Goal: Check status: Check status

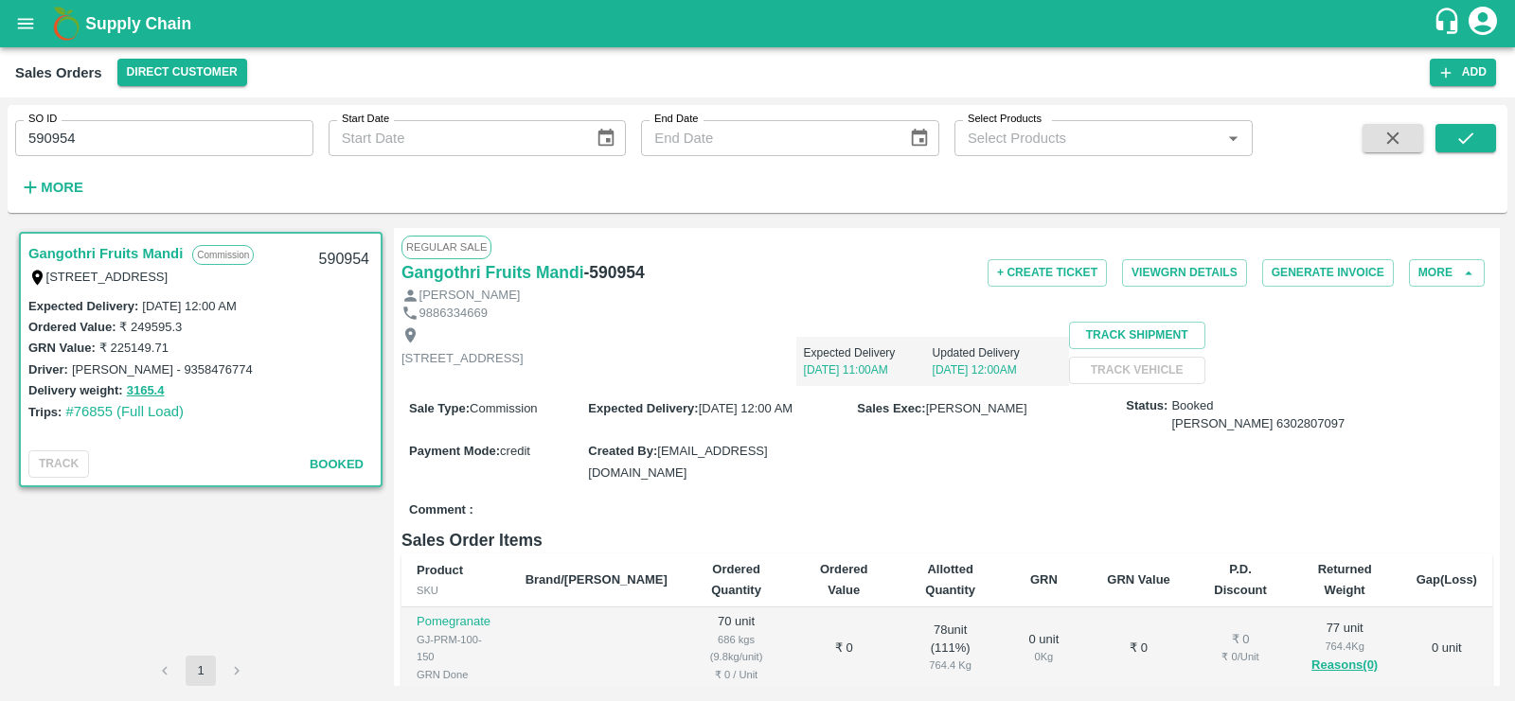
scroll to position [385, 0]
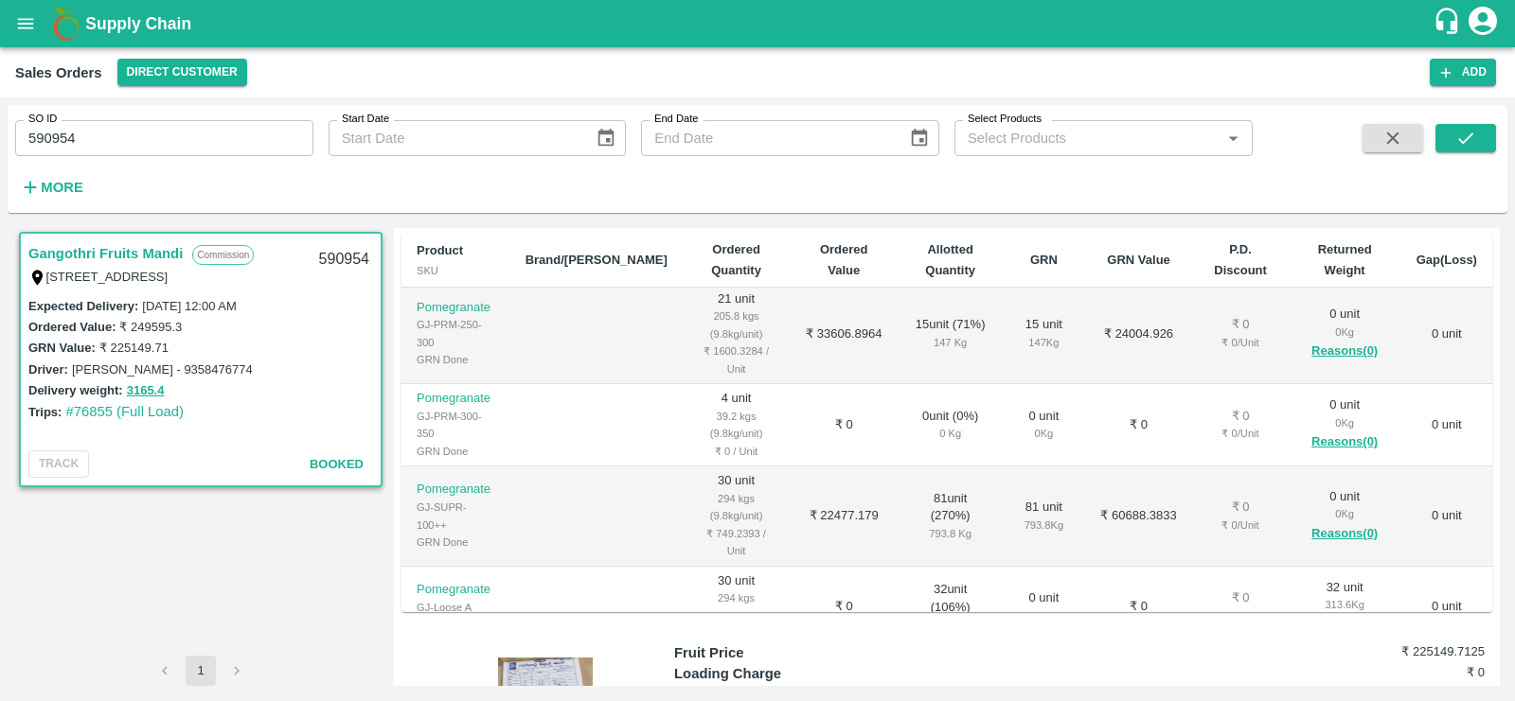
click at [21, 21] on icon "open drawer" at bounding box center [25, 23] width 21 height 21
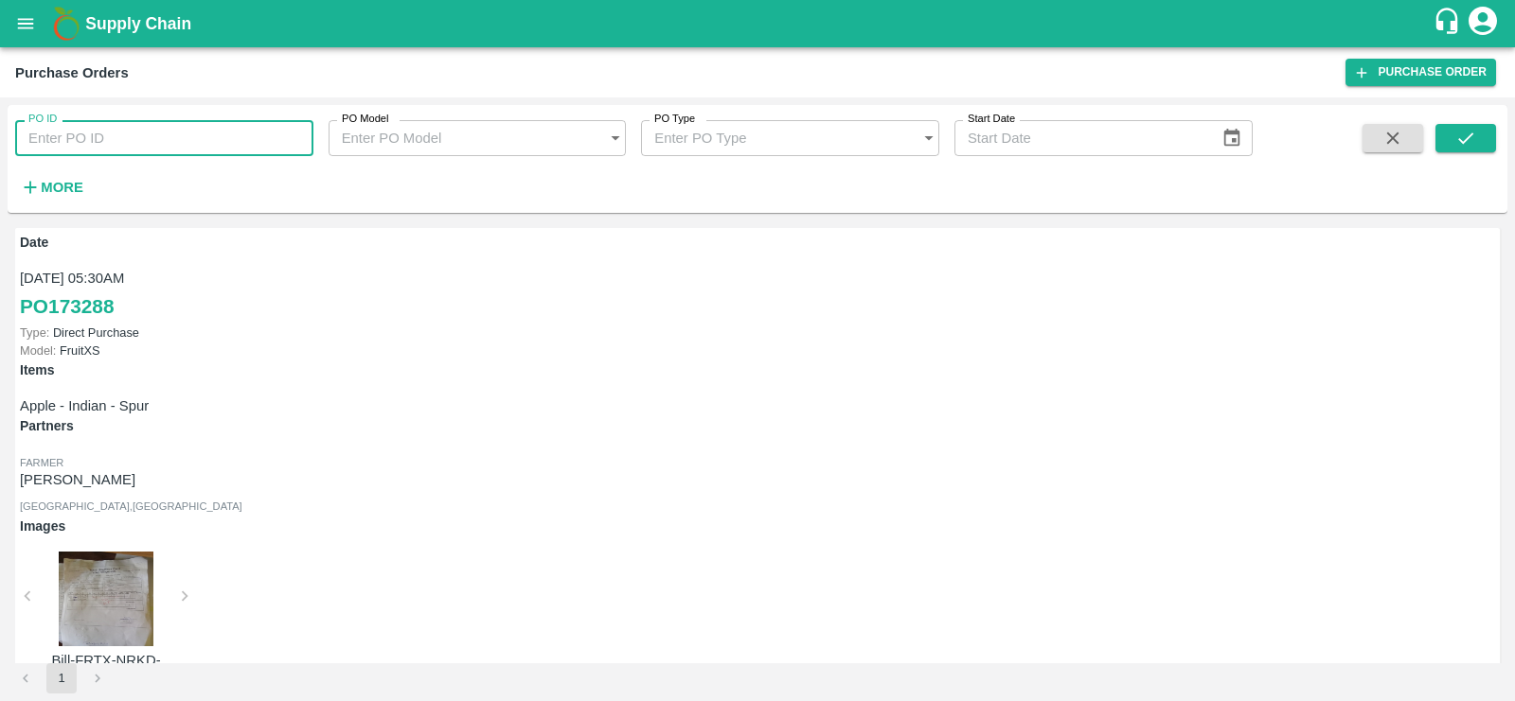
click at [93, 143] on input "PO ID" at bounding box center [164, 138] width 298 height 36
paste input "107275"
click at [1476, 141] on icon "submit" at bounding box center [1465, 138] width 21 height 21
click at [151, 127] on input "107275" at bounding box center [164, 138] width 298 height 36
click at [105, 131] on input "107275" at bounding box center [164, 138] width 298 height 36
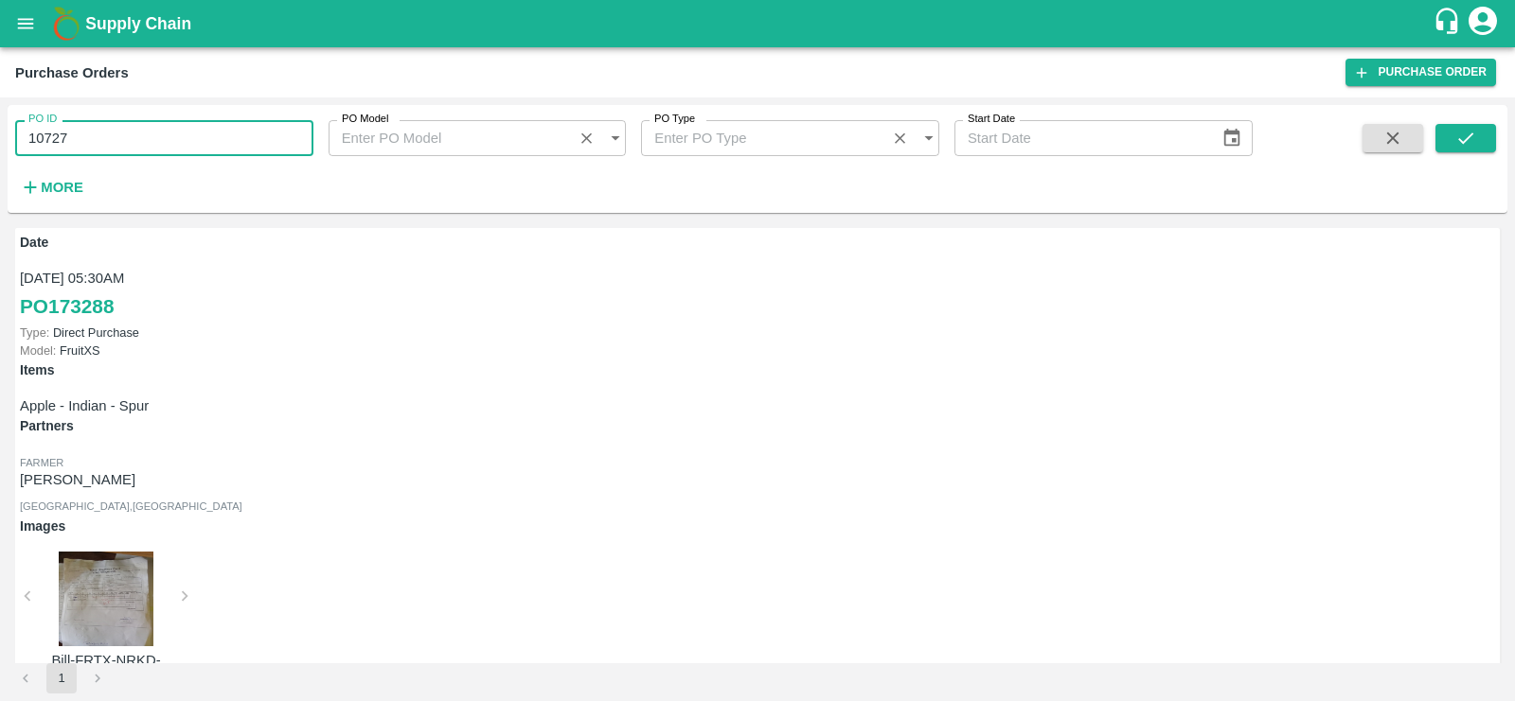
type input "107275"
click at [1478, 144] on button "submit" at bounding box center [1465, 138] width 61 height 28
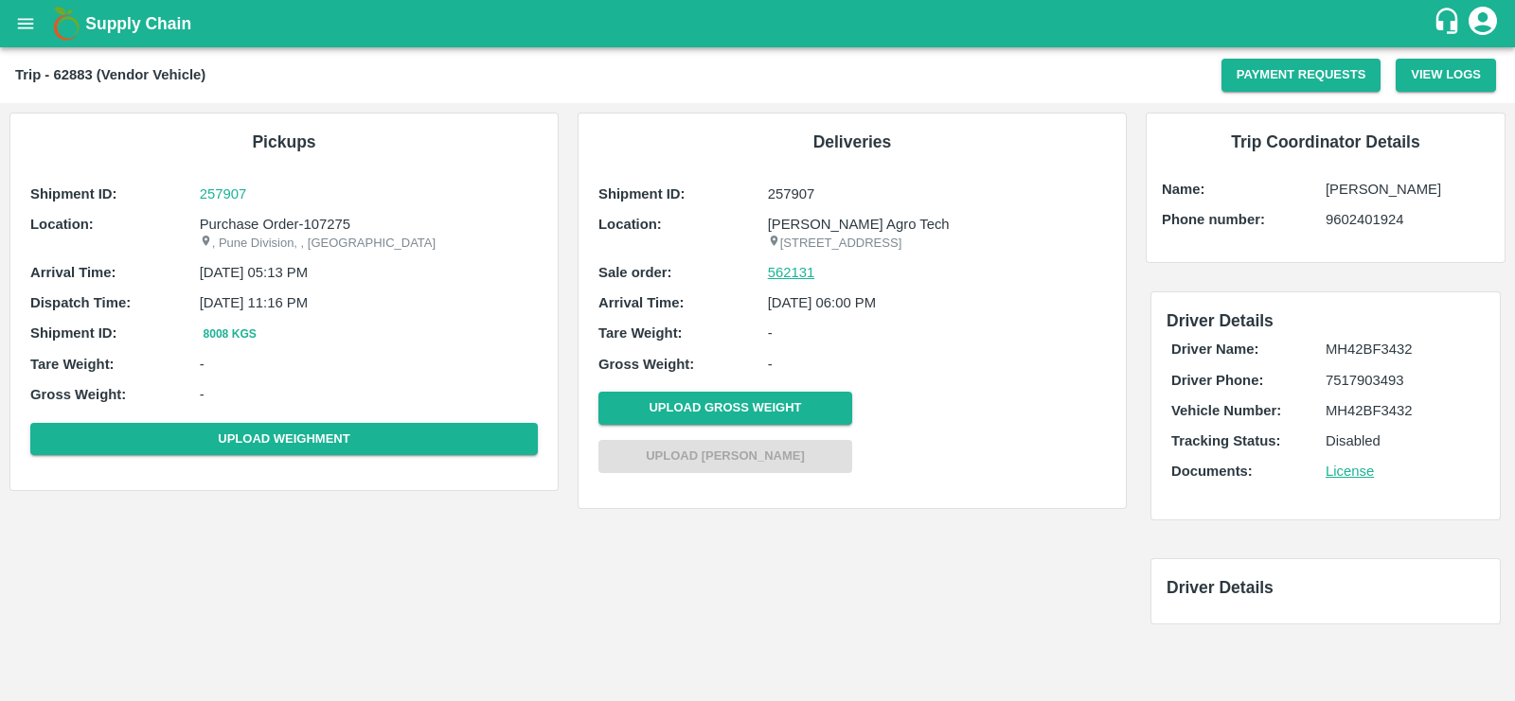
click at [799, 283] on link "562131" at bounding box center [791, 272] width 47 height 21
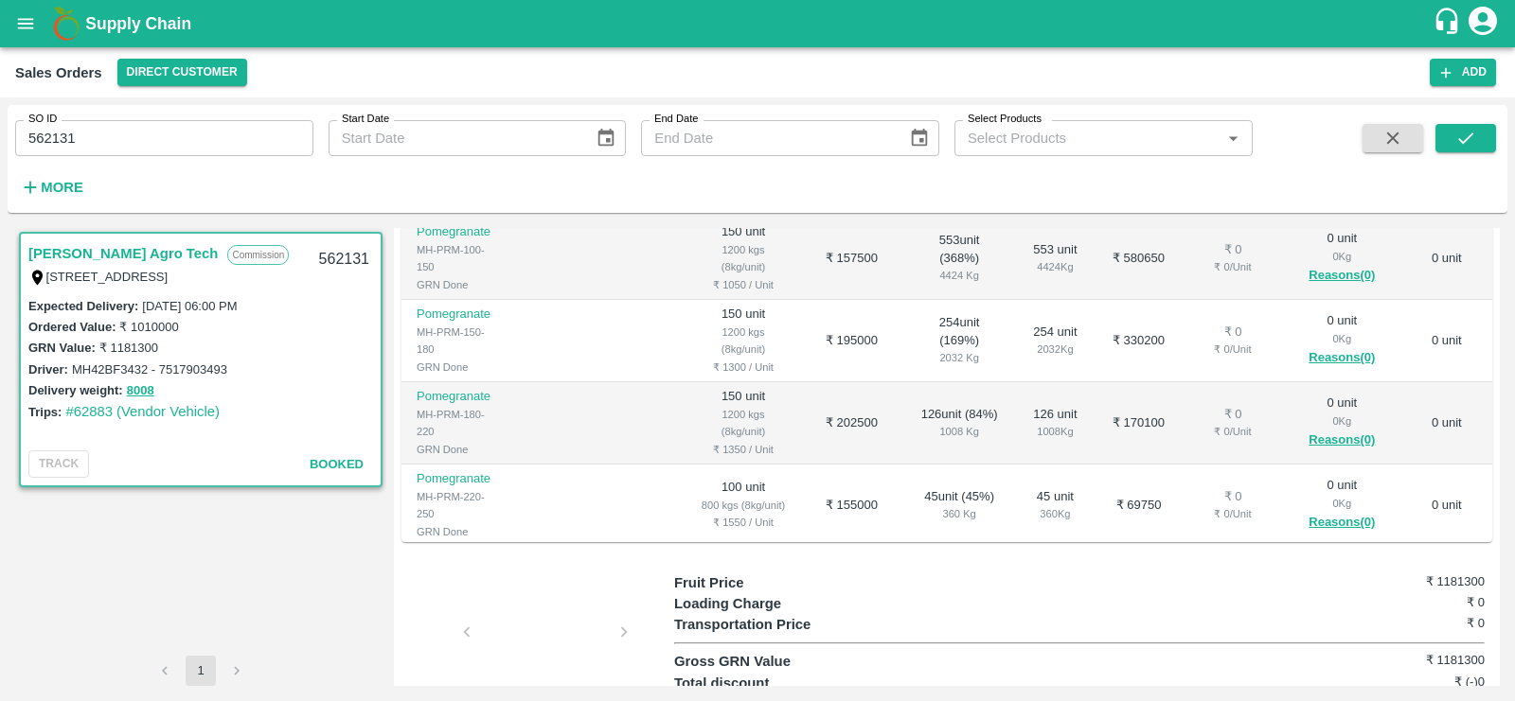
scroll to position [367, 0]
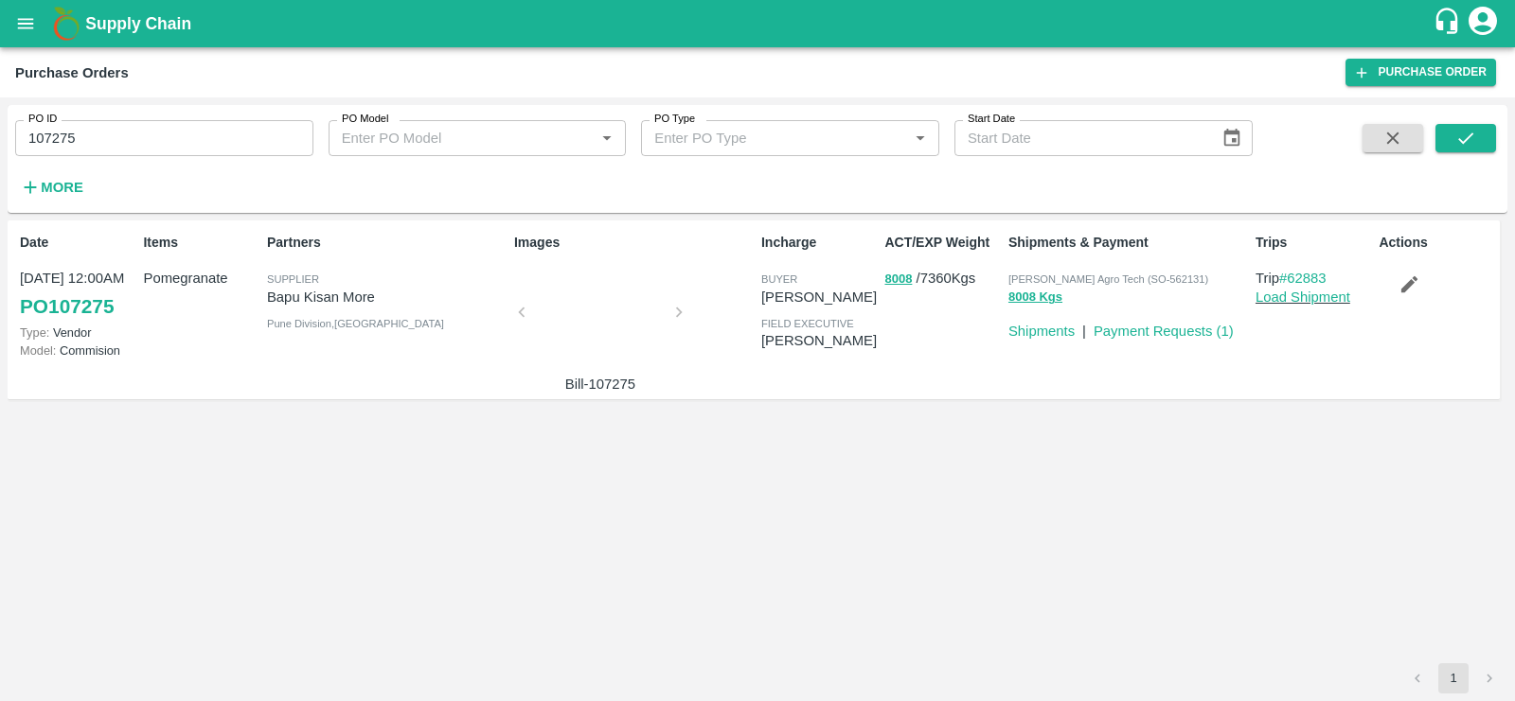
click at [71, 301] on link "PO 107275" at bounding box center [67, 307] width 94 height 34
click at [67, 141] on input "107275" at bounding box center [164, 138] width 298 height 36
paste input "text"
type input "110168"
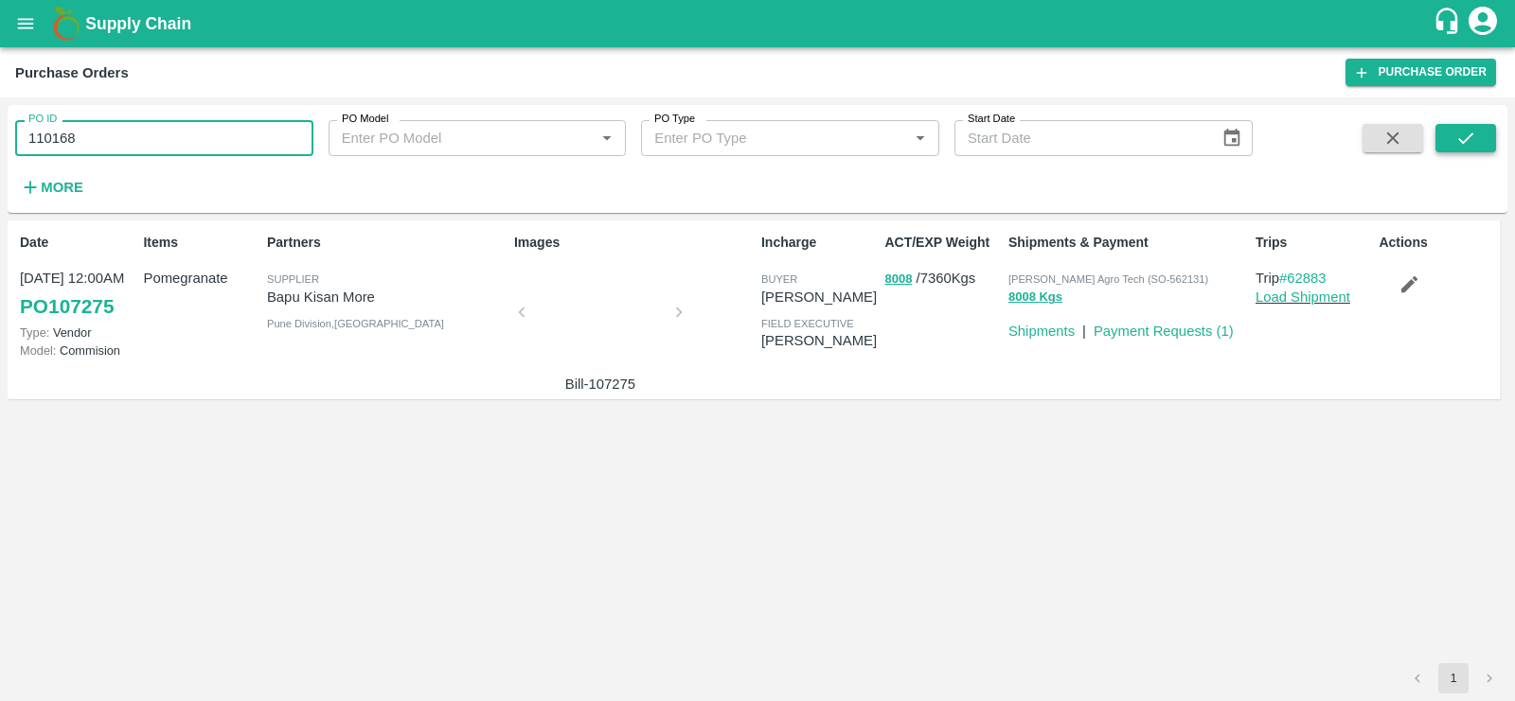
click at [1473, 140] on icon "submit" at bounding box center [1465, 138] width 21 height 21
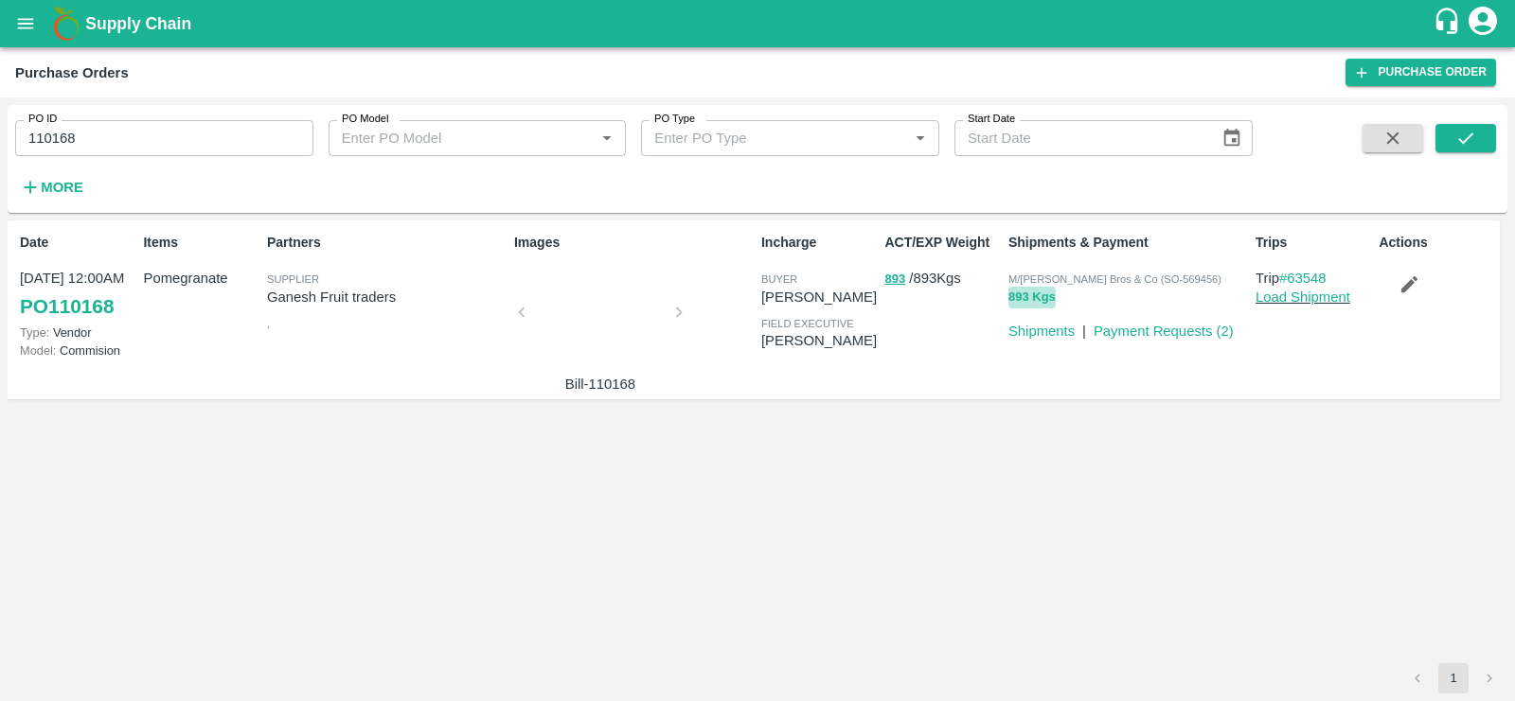
click at [1046, 300] on button "893 Kgs" at bounding box center [1031, 298] width 47 height 22
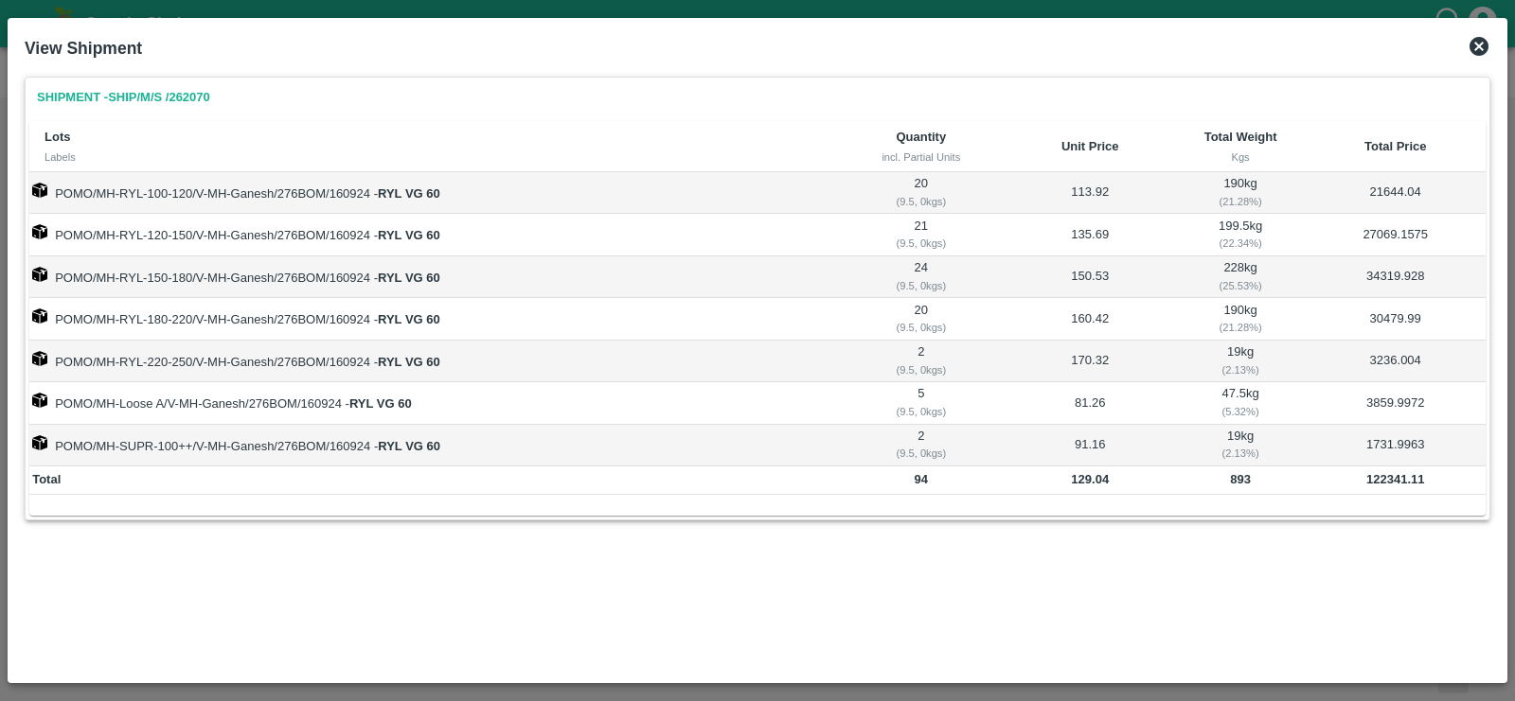
click at [1483, 43] on icon at bounding box center [1478, 46] width 19 height 19
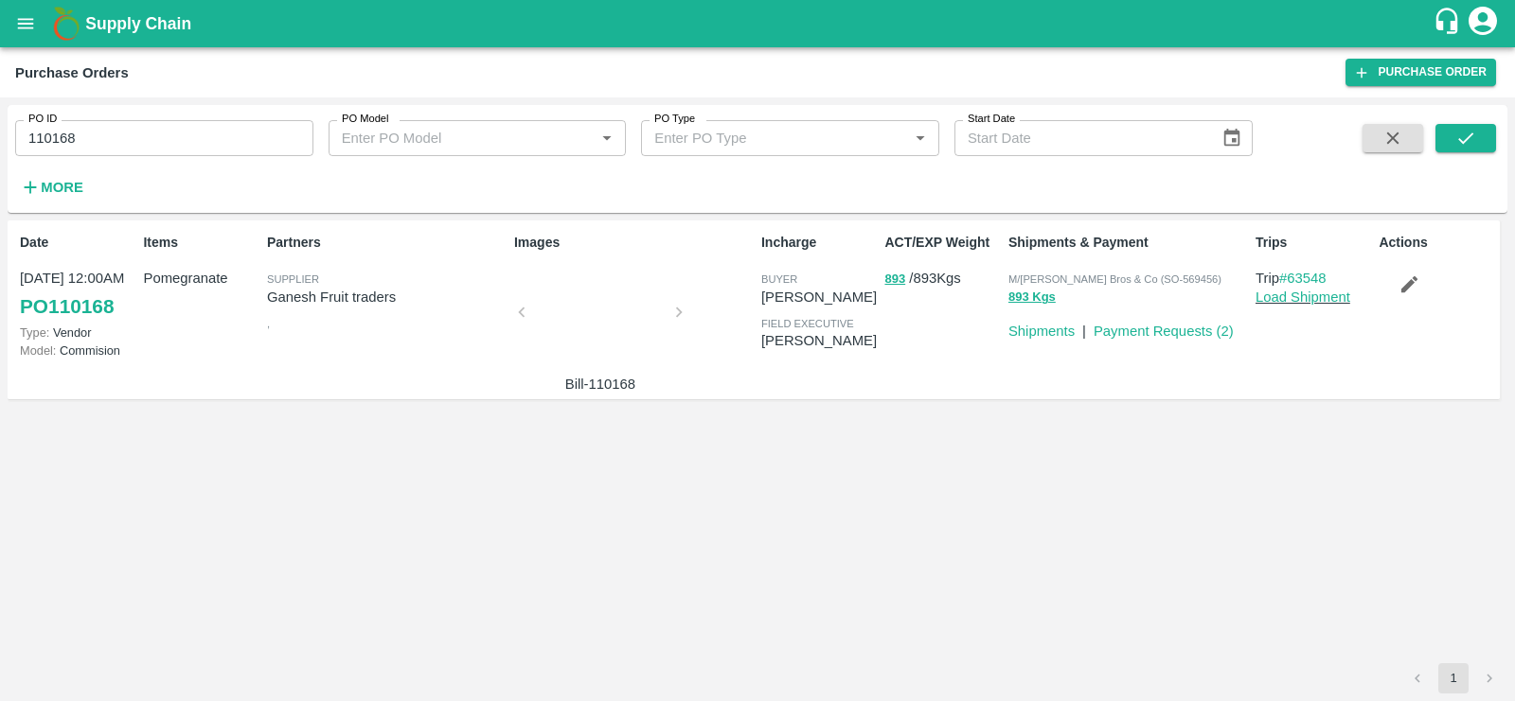
click at [70, 298] on link "PO 110168" at bounding box center [67, 307] width 94 height 34
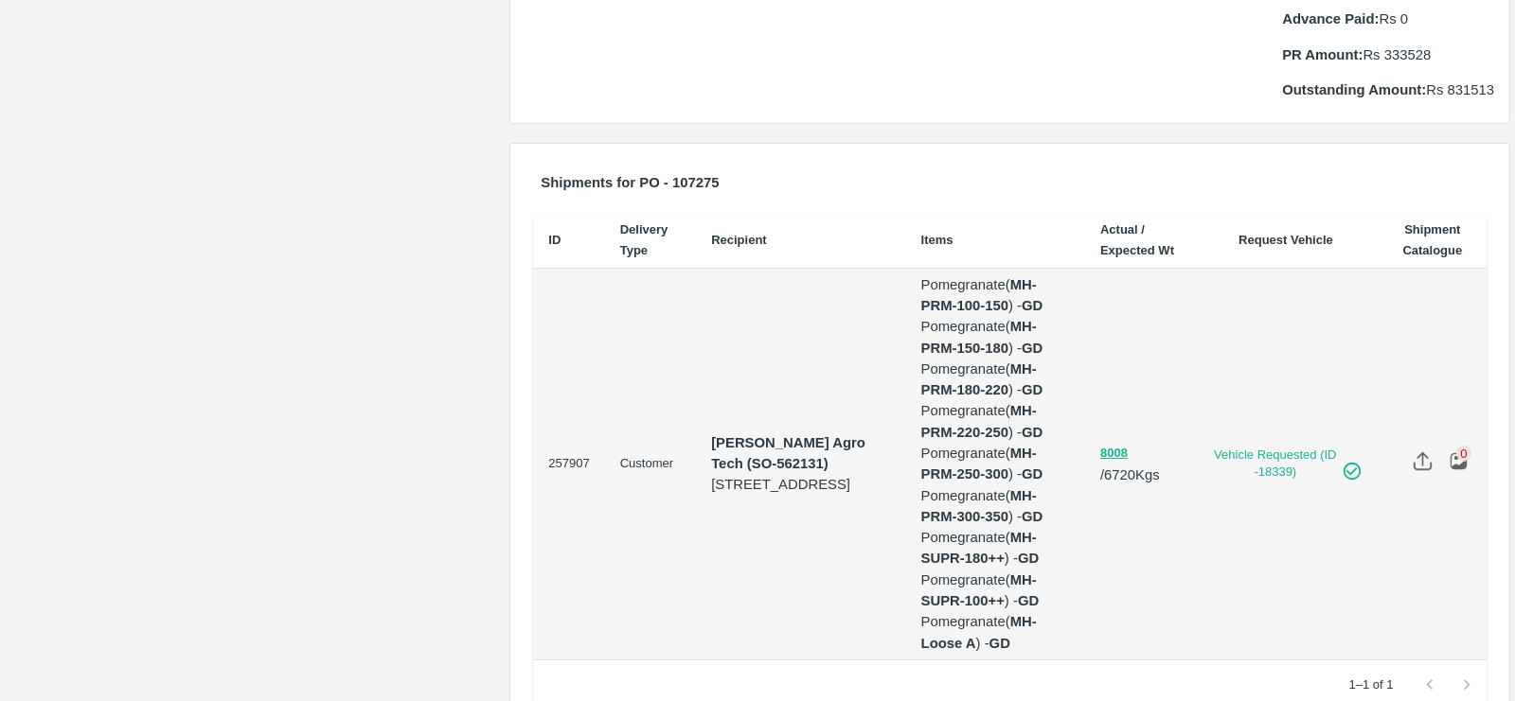
scroll to position [878, 0]
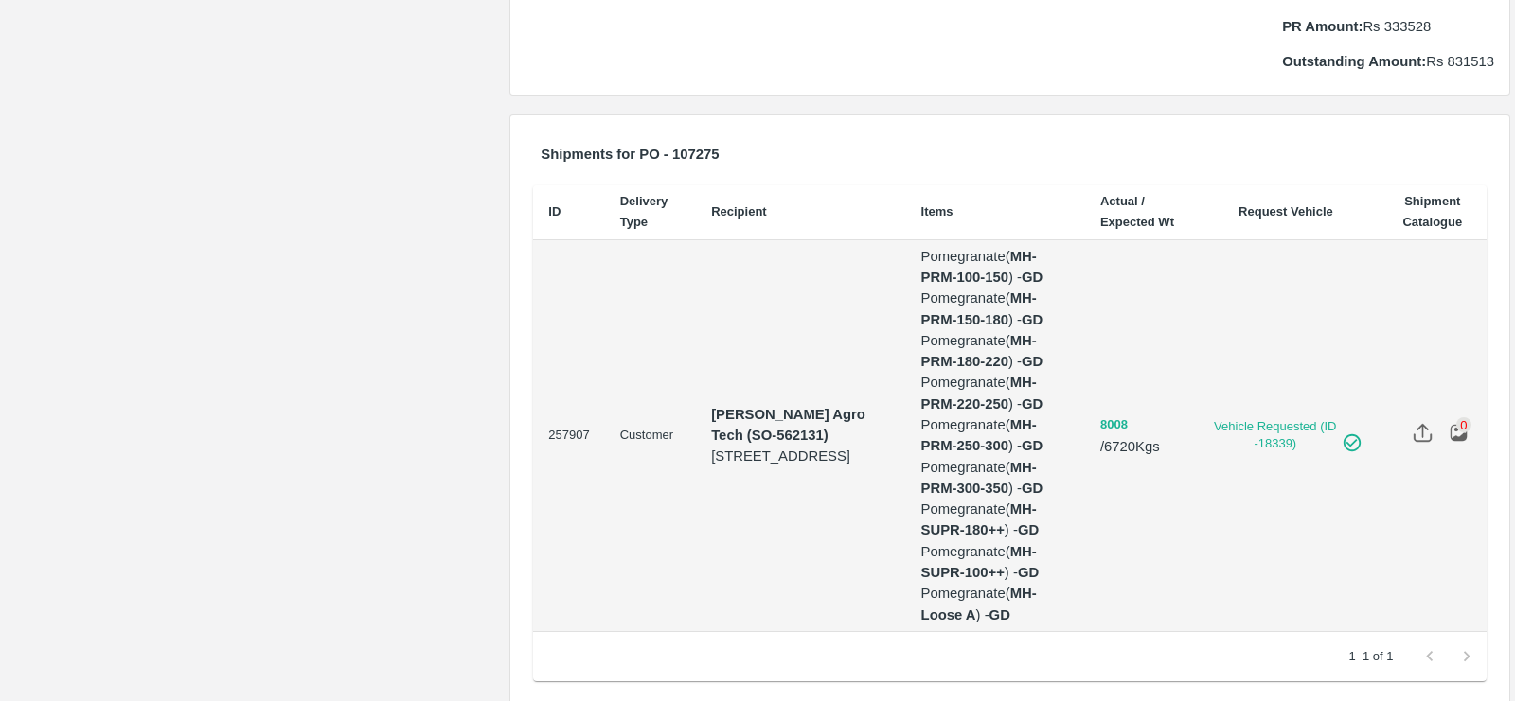
click at [1127, 415] on button "8008" at bounding box center [1113, 426] width 27 height 22
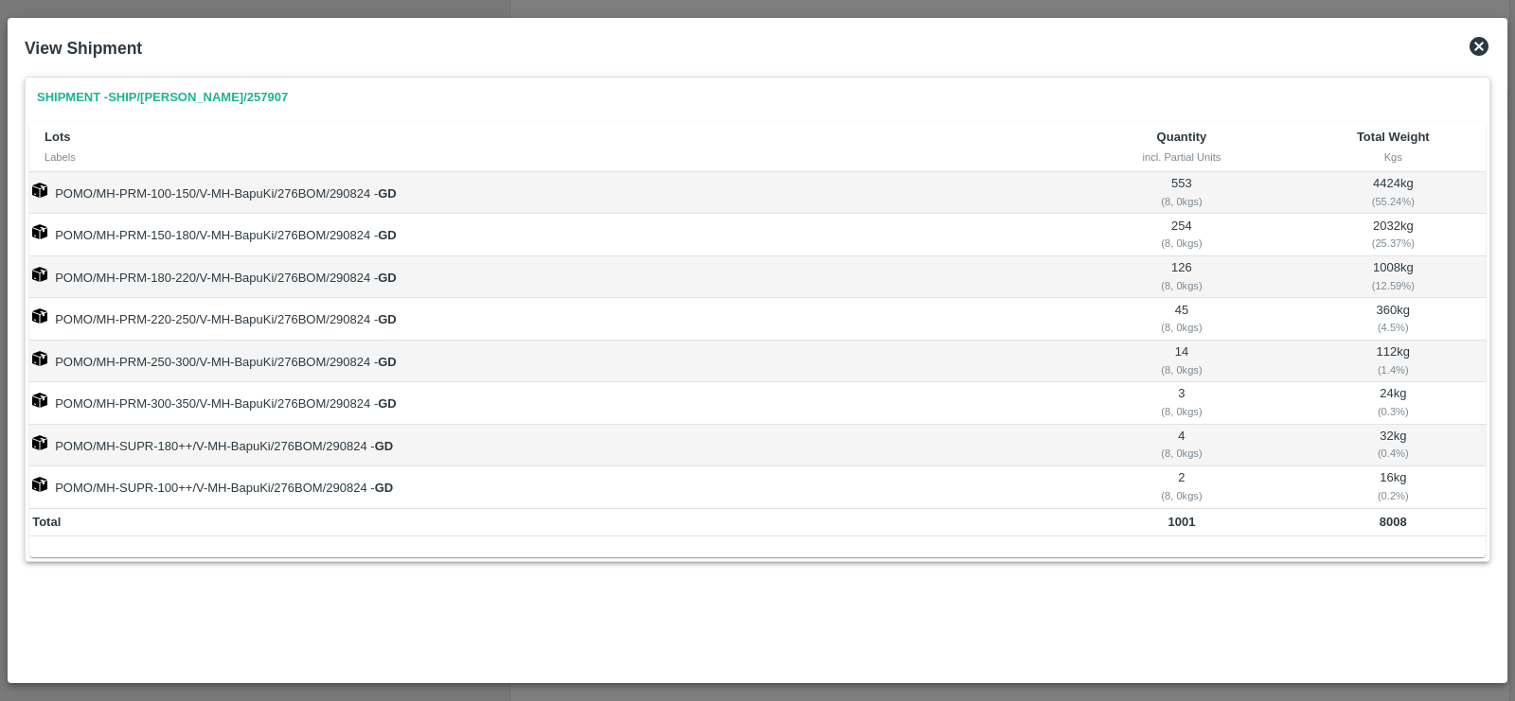
click at [1480, 43] on icon at bounding box center [1478, 46] width 23 height 23
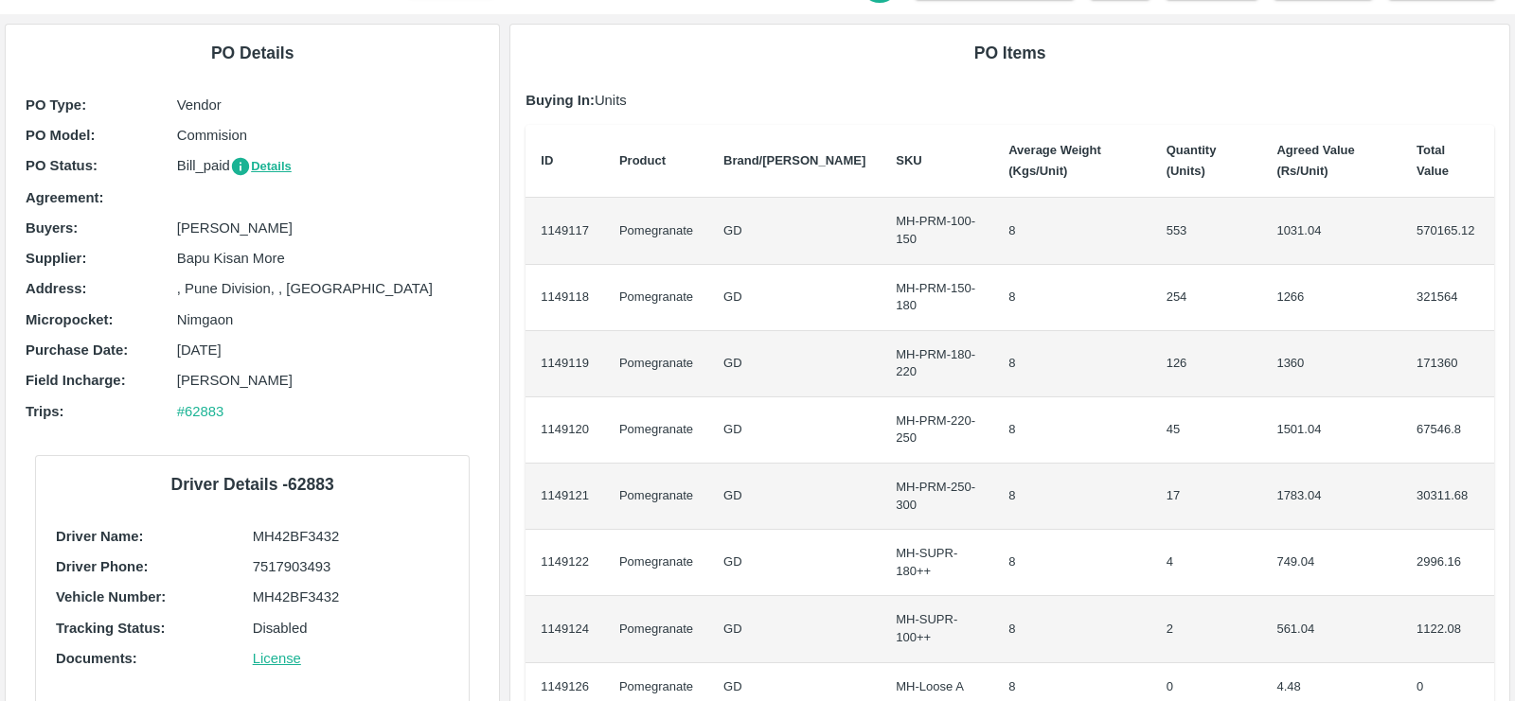
scroll to position [0, 0]
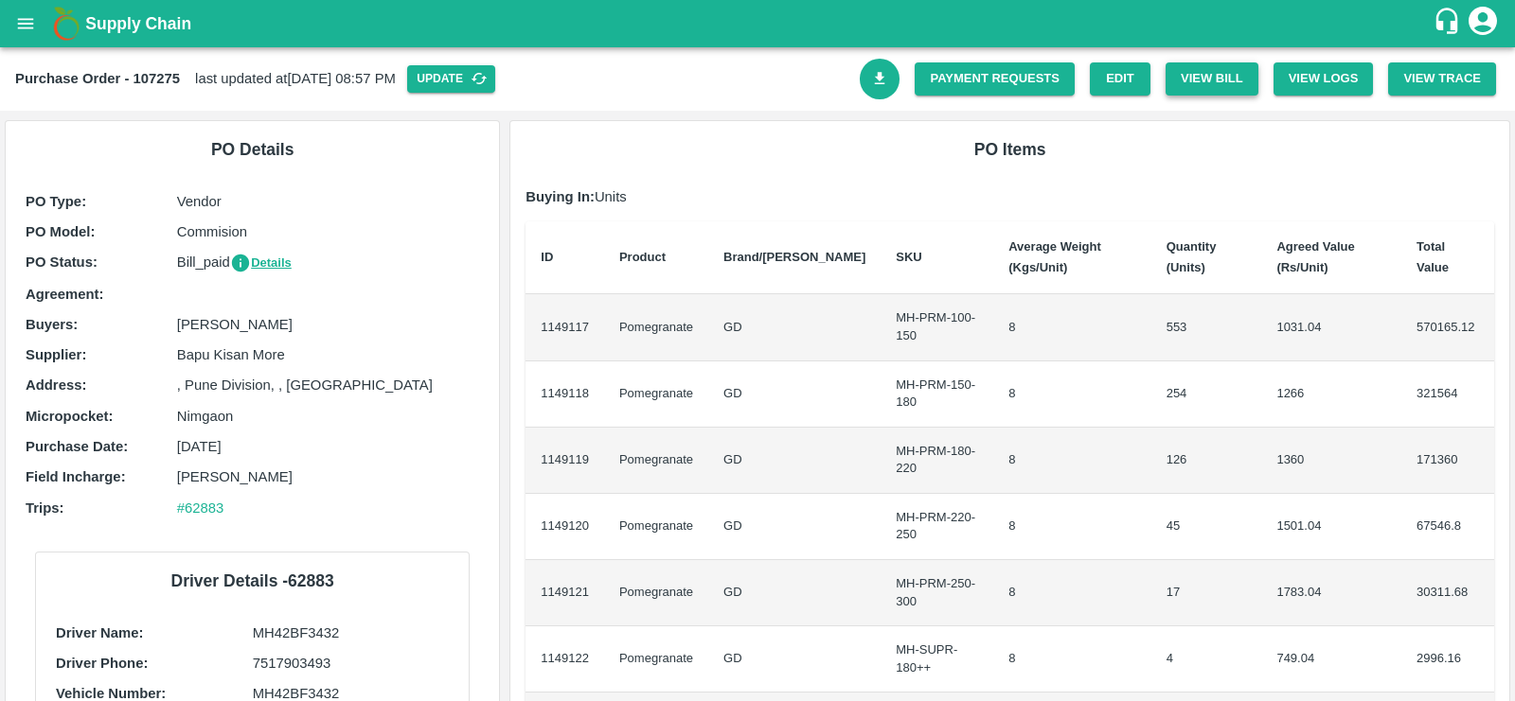
click at [1200, 83] on button "View Bill" at bounding box center [1211, 78] width 93 height 33
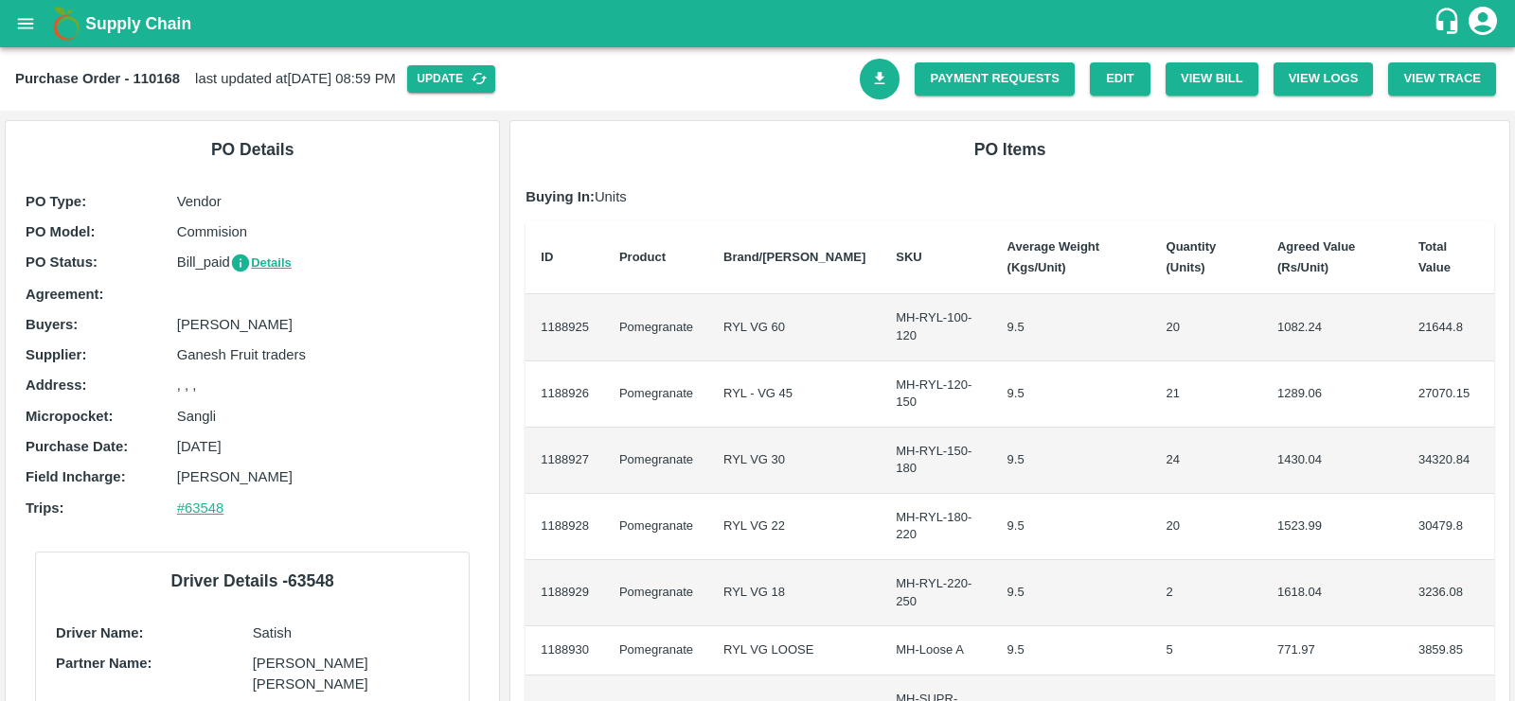
click at [208, 505] on link "#63548" at bounding box center [200, 508] width 47 height 15
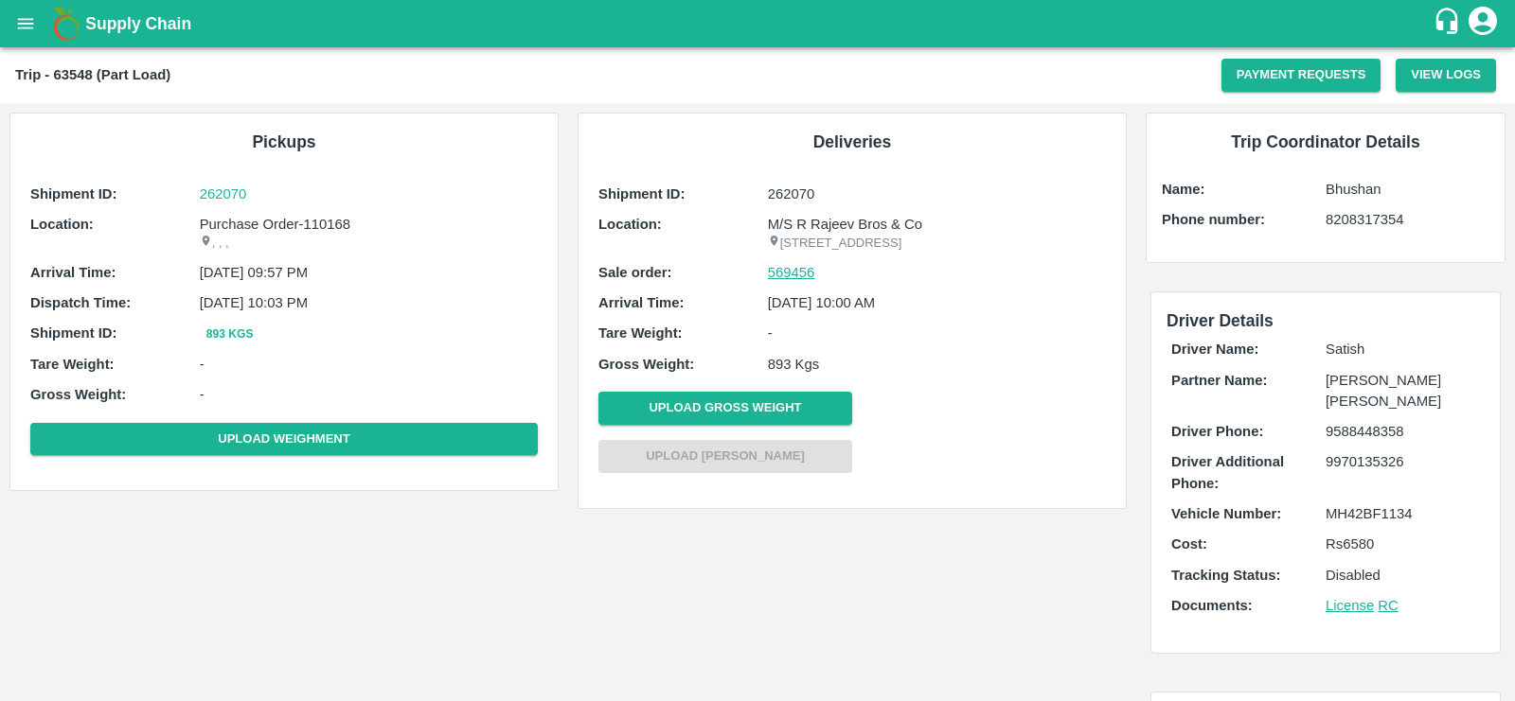
click at [798, 283] on link "569456" at bounding box center [791, 272] width 47 height 21
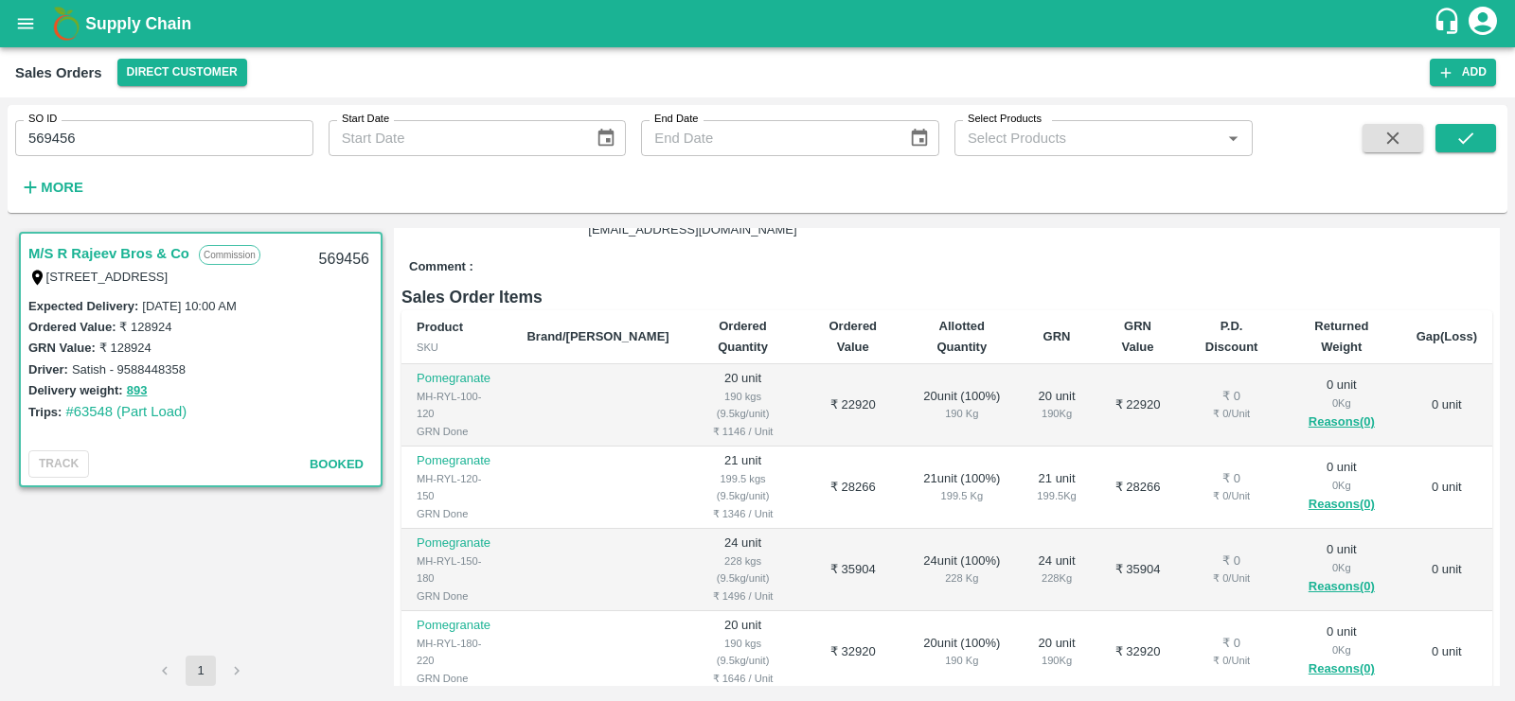
scroll to position [239, 0]
